Goal: Contribute content

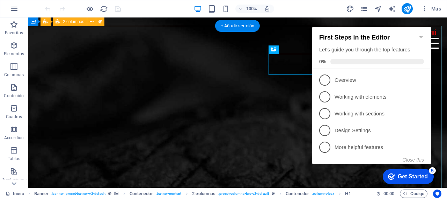
scroll to position [93, 0]
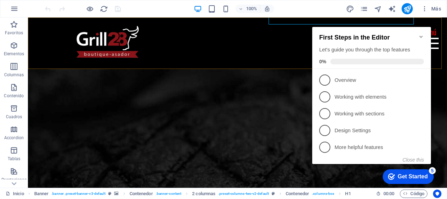
click at [201, 46] on div "Inicio Entradas Hamburguesas Menú Infantil Molcajete [PERSON_NAME] Pizzas al ho…" at bounding box center [237, 42] width 419 height 51
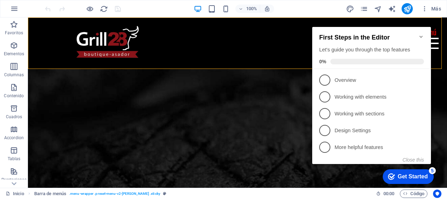
click at [395, 181] on div "checkmark Get Started 5" at bounding box center [408, 176] width 51 height 15
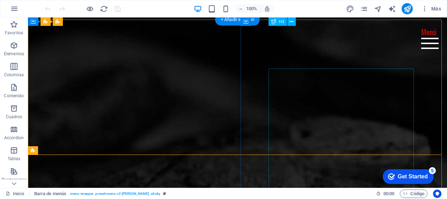
scroll to position [46, 0]
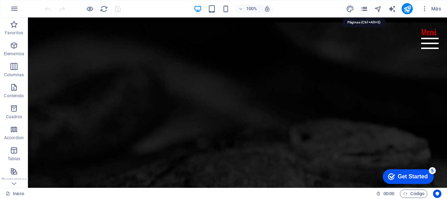
click at [365, 9] on icon "pages" at bounding box center [364, 9] width 8 height 8
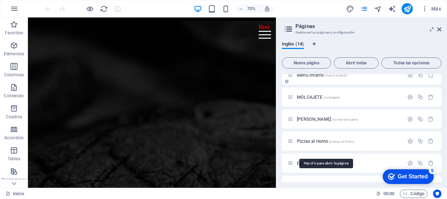
scroll to position [60, 0]
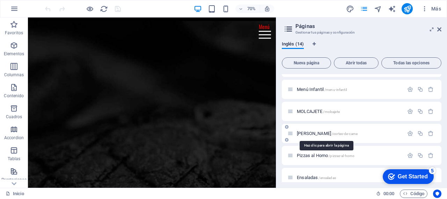
click at [309, 132] on span "[PERSON_NAME] /cortes-de-carne" at bounding box center [327, 133] width 61 height 5
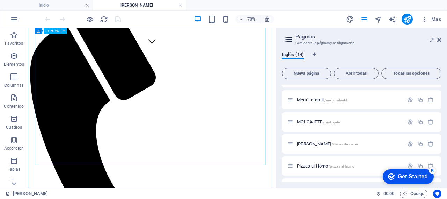
scroll to position [186, 0]
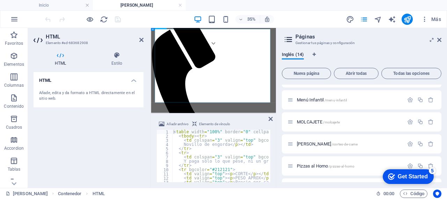
click at [276, 47] on div "Inicio Entradas Hamburguesas Menú Infantil Molcajete [PERSON_NAME] Pizzas al ho…" at bounding box center [330, 162] width 352 height 623
click at [275, 47] on div "Inicio Entradas Hamburguesas Menú Infantil Molcajete [PERSON_NAME] Pizzas al ho…" at bounding box center [330, 162] width 352 height 623
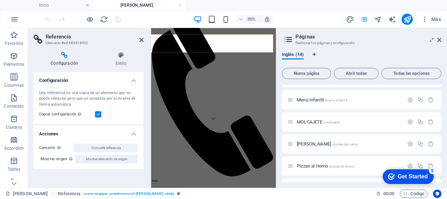
scroll to position [168, 0]
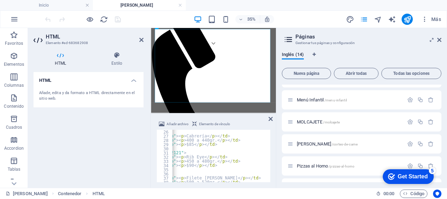
scroll to position [0, 50]
click at [255, 123] on div "Añadir archivo Elemento de vínculo" at bounding box center [214, 125] width 114 height 10
type textarea "<td valign="top"><p>$85</p></td>"
click at [244, 142] on div "< tr > < td valign = "top" > < p > Cabrería </ p > </ td > < td valign = "top" …" at bounding box center [241, 159] width 239 height 59
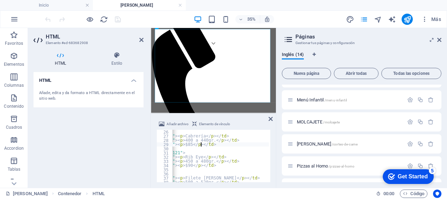
click at [244, 142] on div "< tr > < td valign = "top" > < p > Cabrería </ p > </ td > < td valign = "top" …" at bounding box center [241, 159] width 239 height 59
click at [142, 38] on icon at bounding box center [141, 40] width 4 height 6
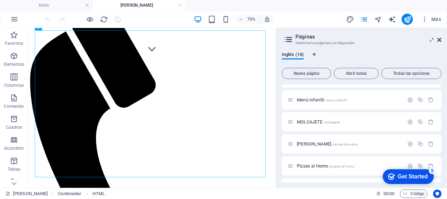
click at [439, 40] on icon at bounding box center [440, 40] width 4 height 6
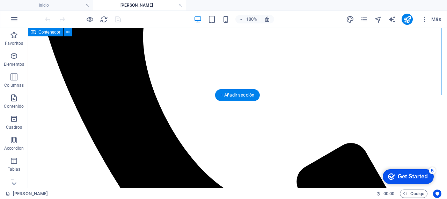
scroll to position [372, 0]
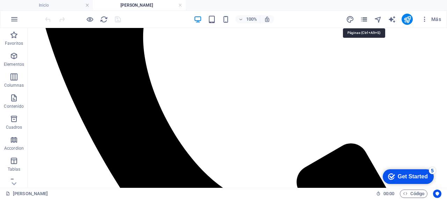
click at [364, 22] on icon "pages" at bounding box center [364, 19] width 8 height 8
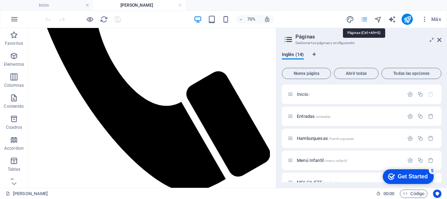
click at [364, 22] on icon "pages" at bounding box center [364, 19] width 8 height 8
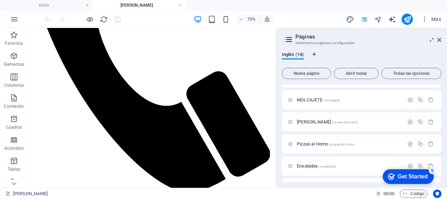
scroll to position [71, 0]
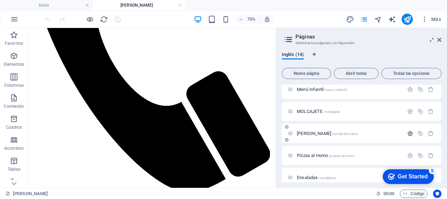
click at [410, 134] on icon "button" at bounding box center [411, 133] width 6 height 6
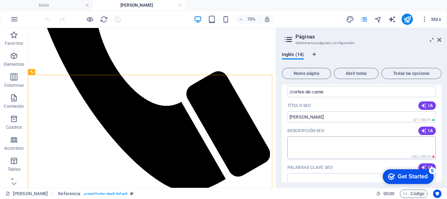
scroll to position [211, 0]
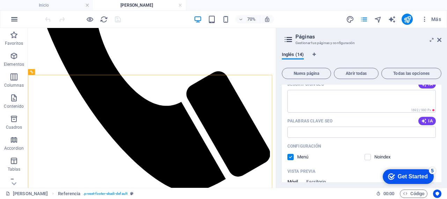
click at [12, 20] on icon "button" at bounding box center [14, 19] width 8 height 8
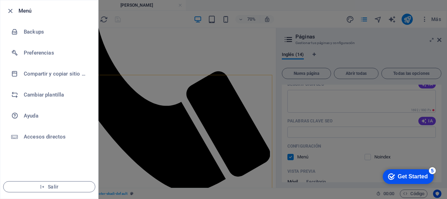
click at [179, 124] on div at bounding box center [223, 99] width 447 height 199
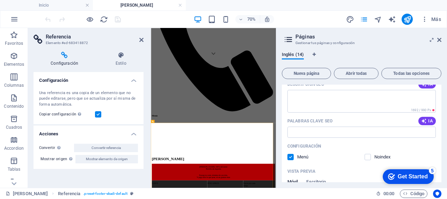
scroll to position [168, 0]
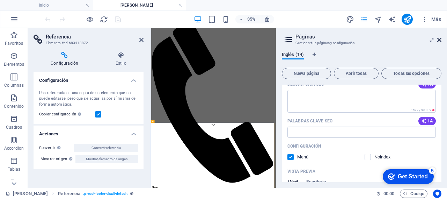
click at [440, 40] on icon at bounding box center [440, 40] width 4 height 6
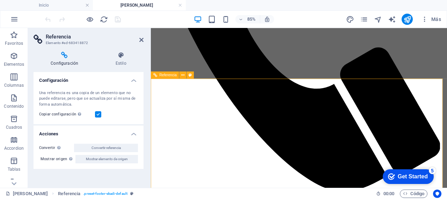
scroll to position [437, 0]
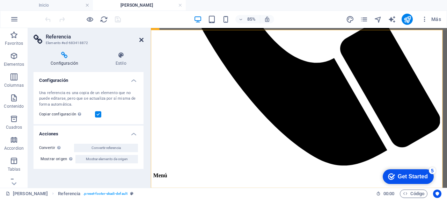
click at [142, 39] on icon at bounding box center [141, 40] width 4 height 6
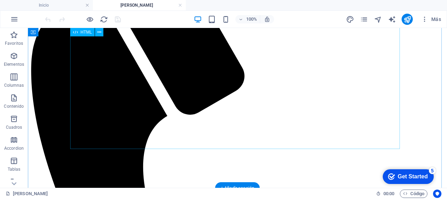
scroll to position [232, 0]
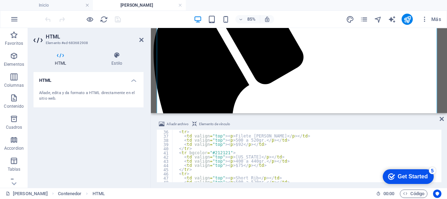
scroll to position [168, 0]
drag, startPoint x: 286, startPoint y: 121, endPoint x: 338, endPoint y: 125, distance: 52.6
click at [340, 125] on div "Añadir archivo Elemento de vínculo" at bounding box center [299, 125] width 285 height 10
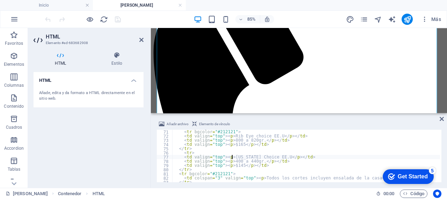
click at [232, 157] on div "< tr bgcolor = "#212121" > < td valign = "top" > < p > Rib Eye choice EE.U </ p…" at bounding box center [307, 160] width 268 height 61
click at [236, 134] on div "< tr bgcolor = "#212121" > < td valign = "top" > < p > Rib Eye choice EE.U </ p…" at bounding box center [307, 160] width 268 height 61
click at [227, 140] on div "< tr bgcolor = "#212121" > < td valign = "top" > < p > Rib Eye choice EE.U </ p…" at bounding box center [307, 160] width 268 height 61
drag, startPoint x: 226, startPoint y: 141, endPoint x: 232, endPoint y: 140, distance: 6.3
click at [232, 140] on div "< tr bgcolor = "#212121" > < td valign = "top" > < p > Rib Eye choice EE.U </ p…" at bounding box center [307, 160] width 268 height 61
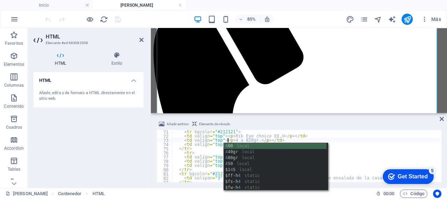
scroll to position [0, 5]
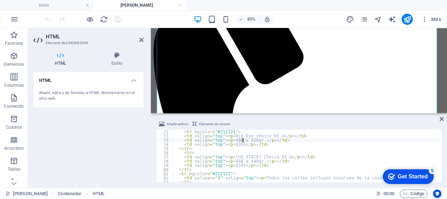
drag, startPoint x: 239, startPoint y: 141, endPoint x: 244, endPoint y: 141, distance: 5.2
click at [244, 141] on div "< tr bgcolor = "#212121" > < td valign = "top" > < p > Rib Eye choice EE.U </ p…" at bounding box center [307, 160] width 268 height 61
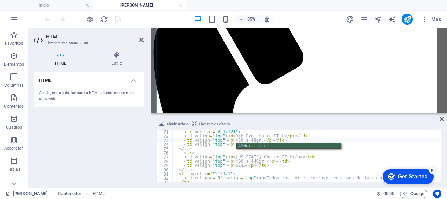
scroll to position [0, 6]
click at [305, 153] on div "< tr bgcolor = "#212121" > < td valign = "top" > < p > Rib Eye choice EE.U </ p…" at bounding box center [307, 160] width 268 height 61
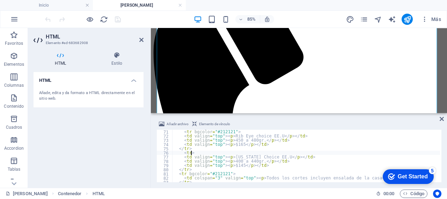
scroll to position [0, 1]
type textarea "<tr>"
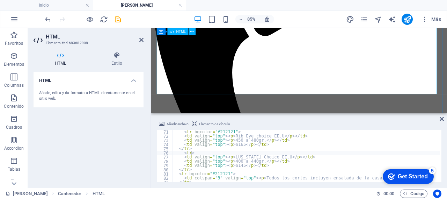
scroll to position [279, 0]
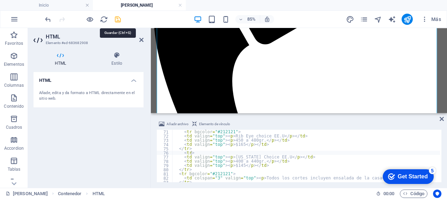
click at [117, 19] on icon "save" at bounding box center [118, 19] width 8 height 8
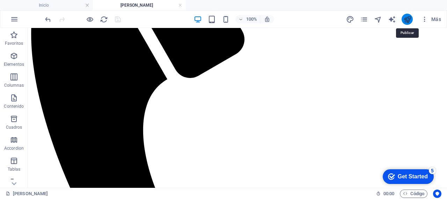
click at [407, 18] on icon "publish" at bounding box center [408, 19] width 8 height 8
